Goal: Transaction & Acquisition: Purchase product/service

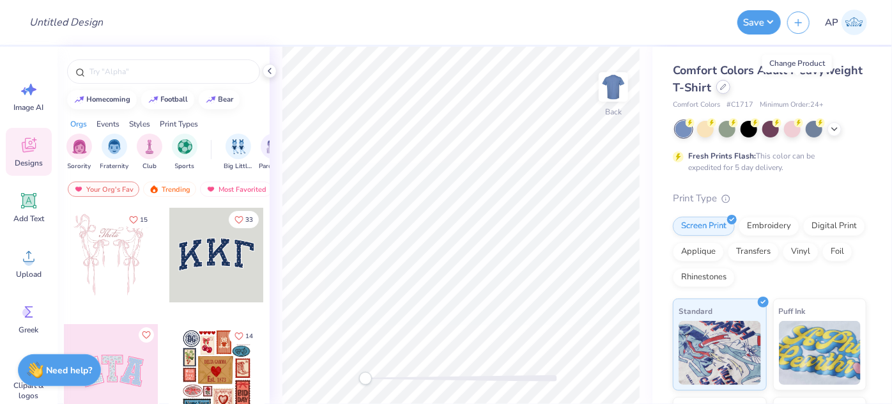
click at [730, 91] on div at bounding box center [723, 87] width 14 height 14
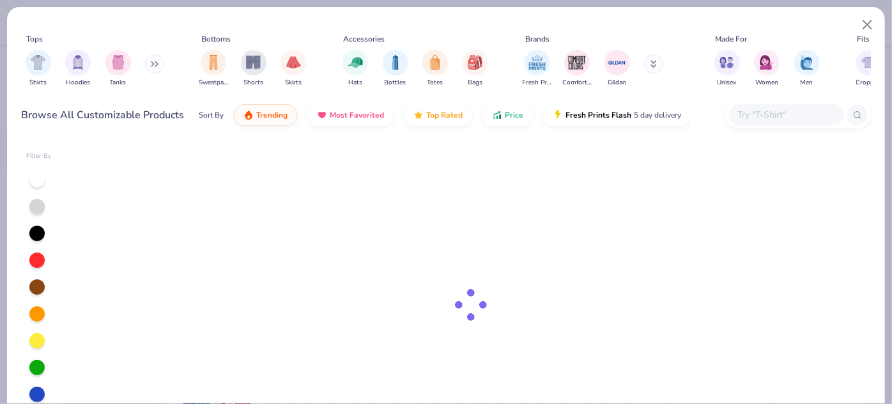
click at [777, 116] on input "text" at bounding box center [786, 114] width 98 height 15
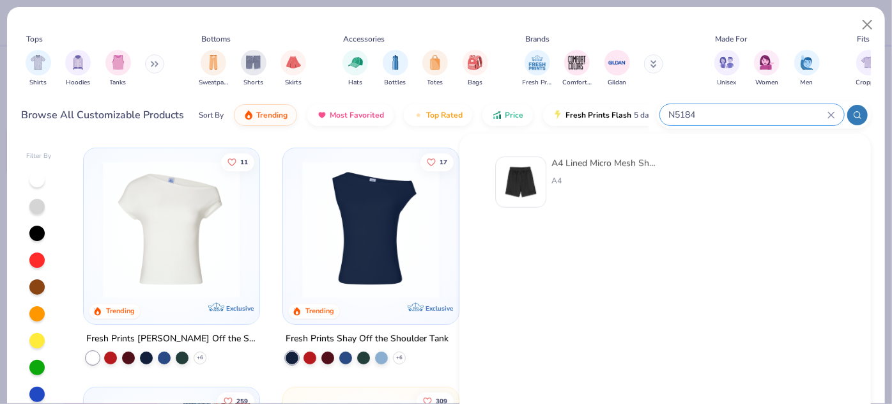
type input "N5184"
click at [610, 170] on div "A4 Lined Micro Mesh Shorts A4" at bounding box center [604, 182] width 107 height 51
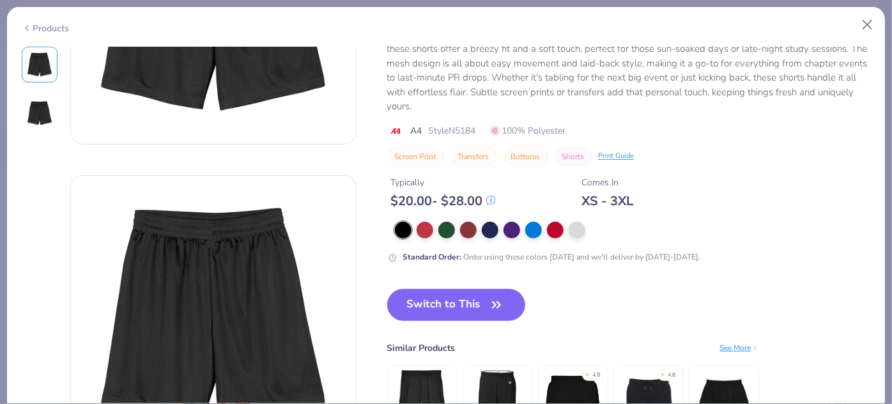
scroll to position [135, 0]
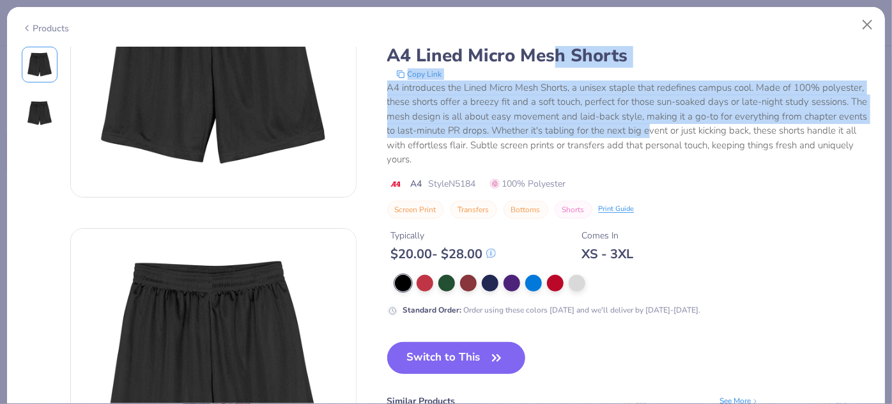
drag, startPoint x: 576, startPoint y: 65, endPoint x: 712, endPoint y: 126, distance: 148.7
click at [712, 126] on div "A4 Lined Micro Mesh Shorts Copy Link A4 introduces the Lined Micro Mesh Shorts,…" at bounding box center [629, 104] width 484 height 123
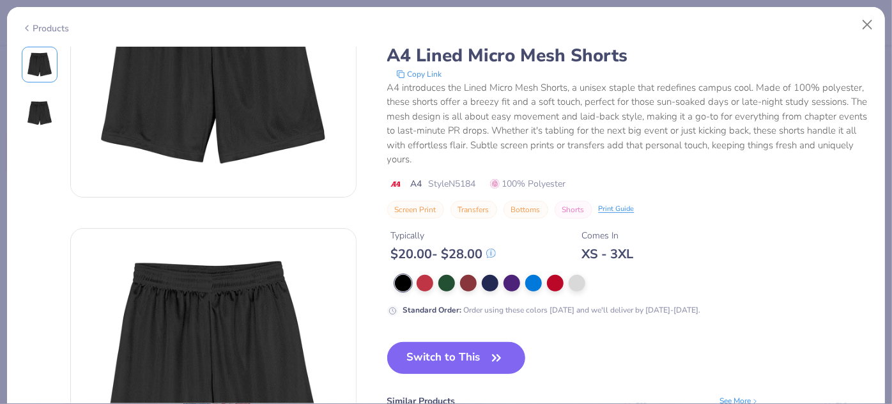
click at [709, 142] on div "A4 introduces the Lined Micro Mesh Shorts, a unisex staple that redefines campu…" at bounding box center [629, 124] width 484 height 86
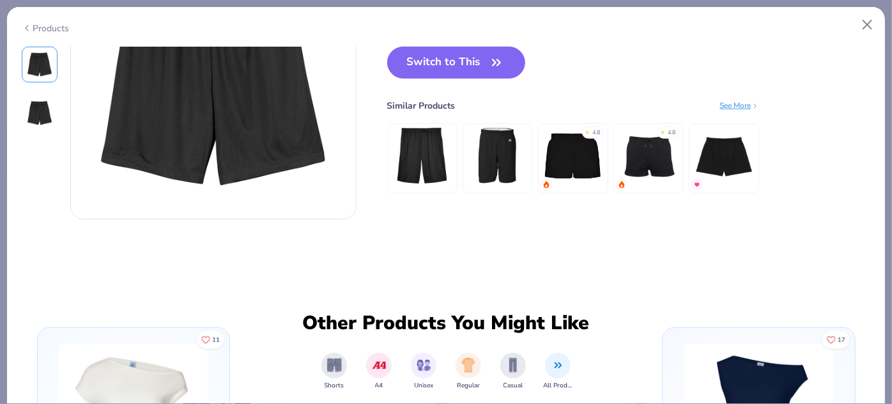
scroll to position [406, 0]
